Goal: Navigation & Orientation: Find specific page/section

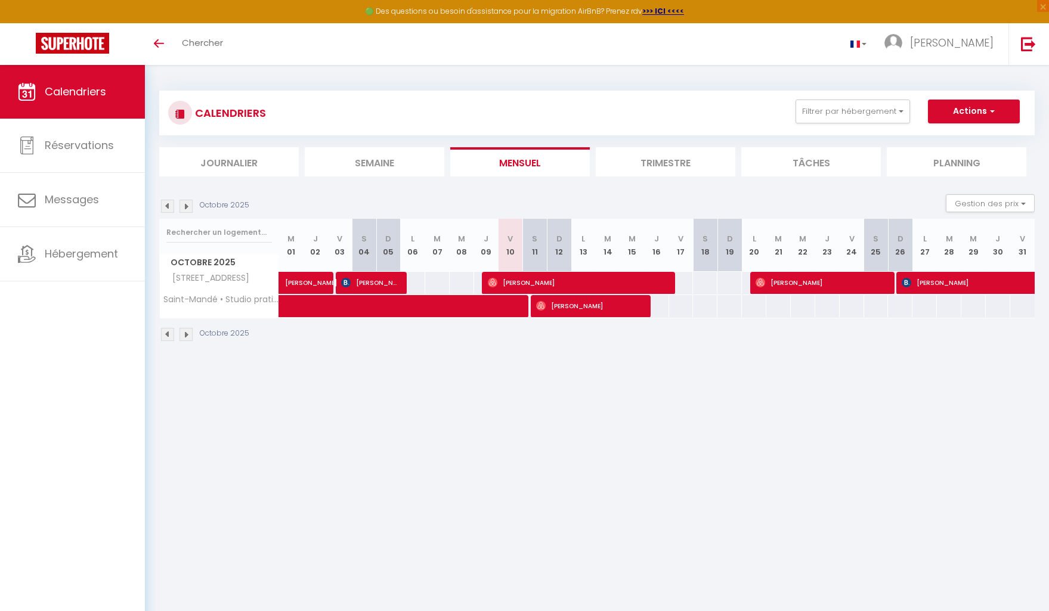
scroll to position [1, 0]
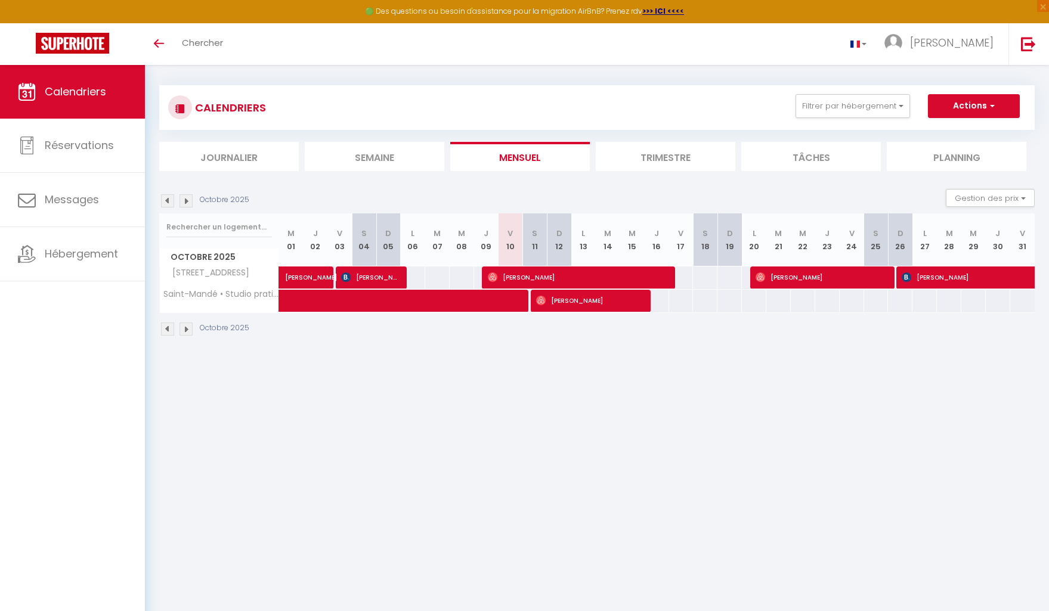
scroll to position [6, 0]
